Goal: Task Accomplishment & Management: Complete application form

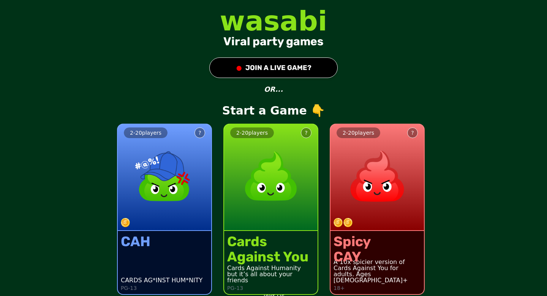
scroll to position [5, 0]
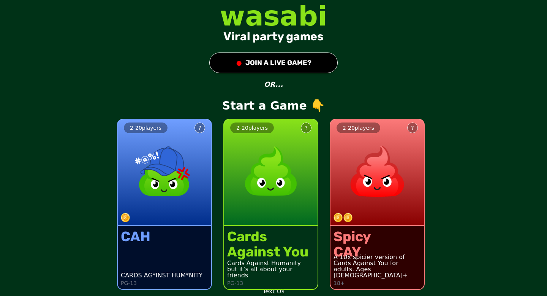
click at [272, 203] on img at bounding box center [271, 171] width 67 height 67
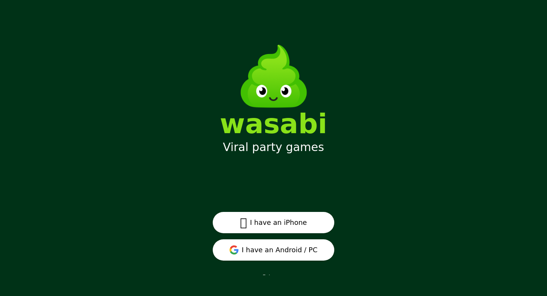
scroll to position [10, 0]
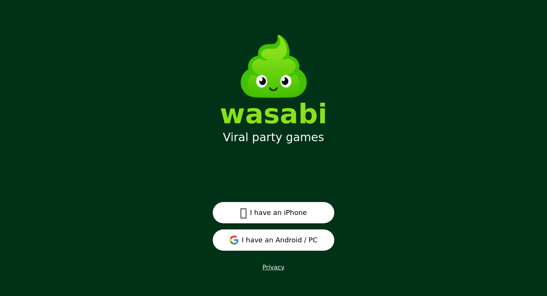
click at [272, 243] on button "I have an Android / PC" at bounding box center [274, 239] width 122 height 21
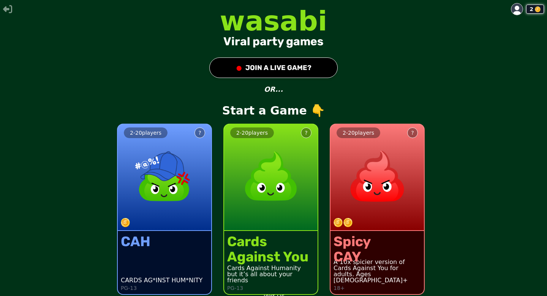
scroll to position [5, 0]
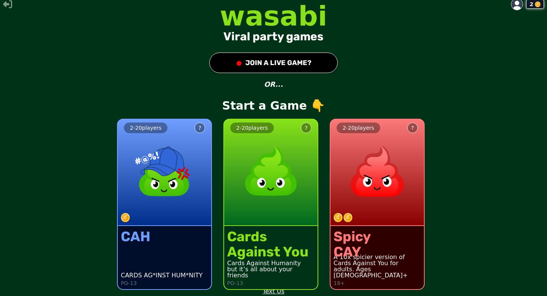
drag, startPoint x: 336, startPoint y: 295, endPoint x: 312, endPoint y: 241, distance: 59.7
click at [335, 295] on div "2 - 20 players ? Spicy CAY A 10x spicier version of Cards Against You for adult…" at bounding box center [377, 199] width 106 height 192
click at [302, 224] on div "2 - 20 players ?" at bounding box center [271, 172] width 94 height 106
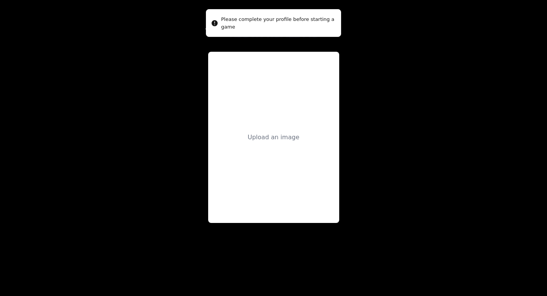
click at [272, 187] on div "Upload an image" at bounding box center [273, 137] width 131 height 171
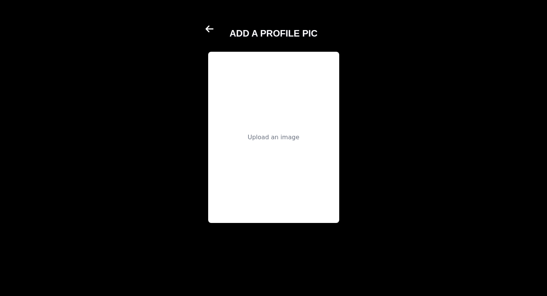
click at [209, 29] on icon at bounding box center [210, 28] width 8 height 7
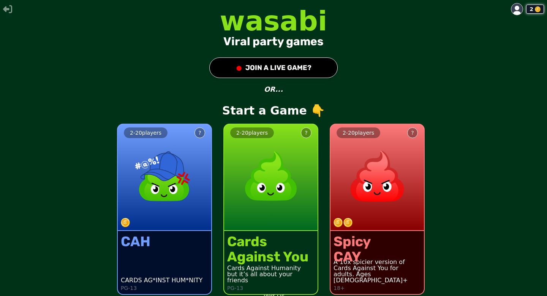
scroll to position [5, 0]
